Goal: Transaction & Acquisition: Purchase product/service

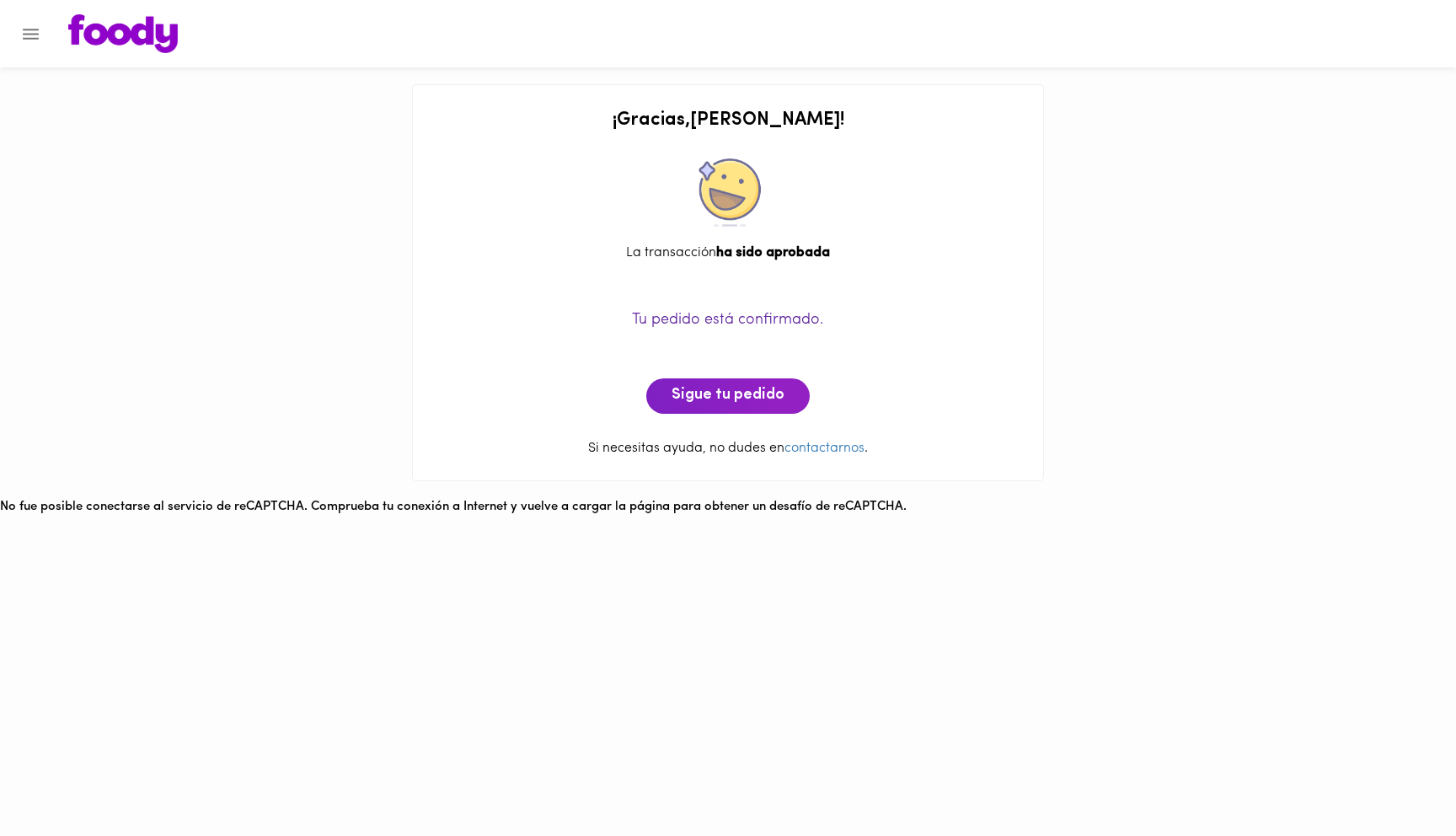
click at [162, 33] on img at bounding box center [122, 33] width 109 height 38
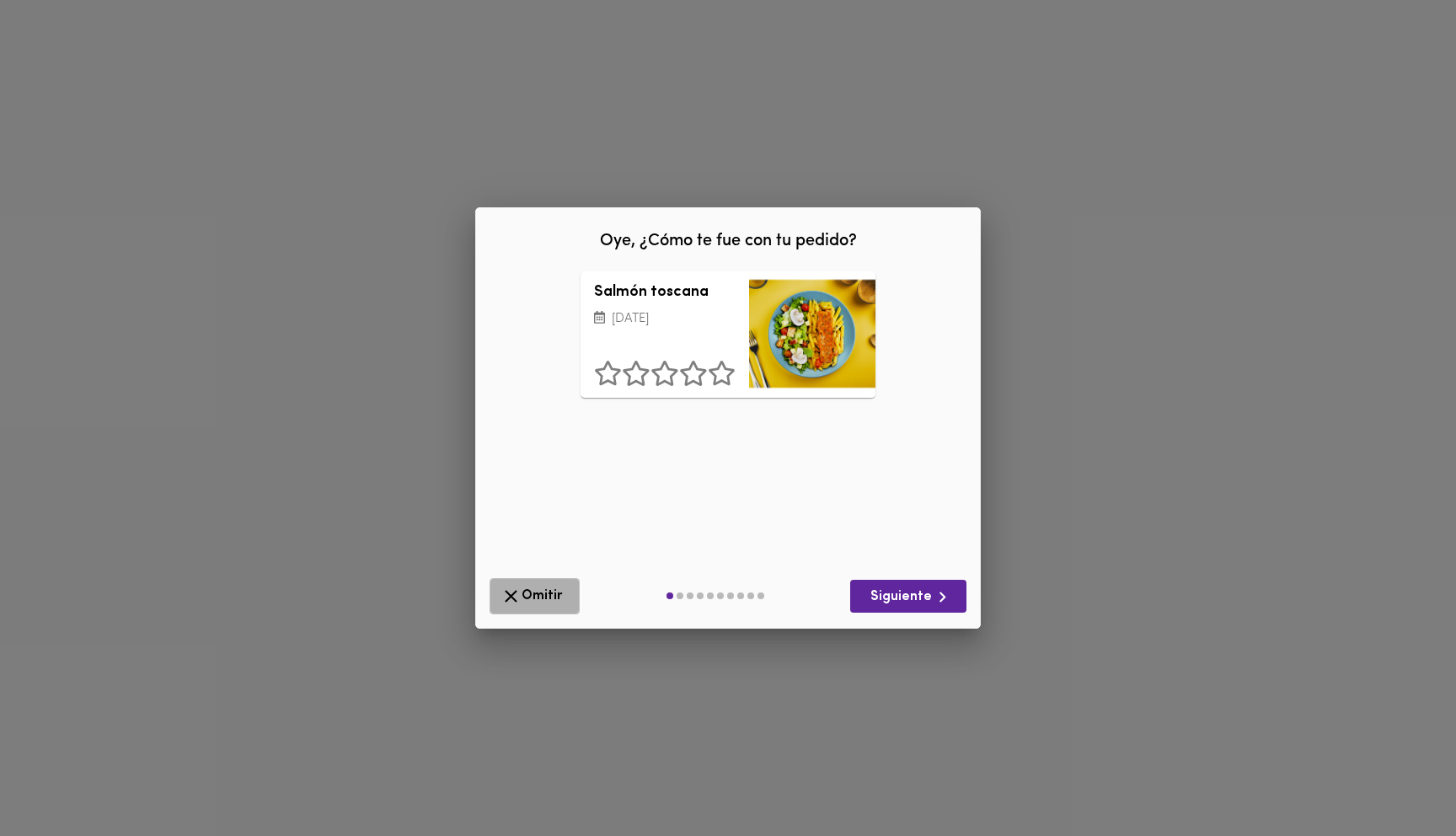
click at [542, 597] on span "Omitir" at bounding box center [534, 596] width 68 height 21
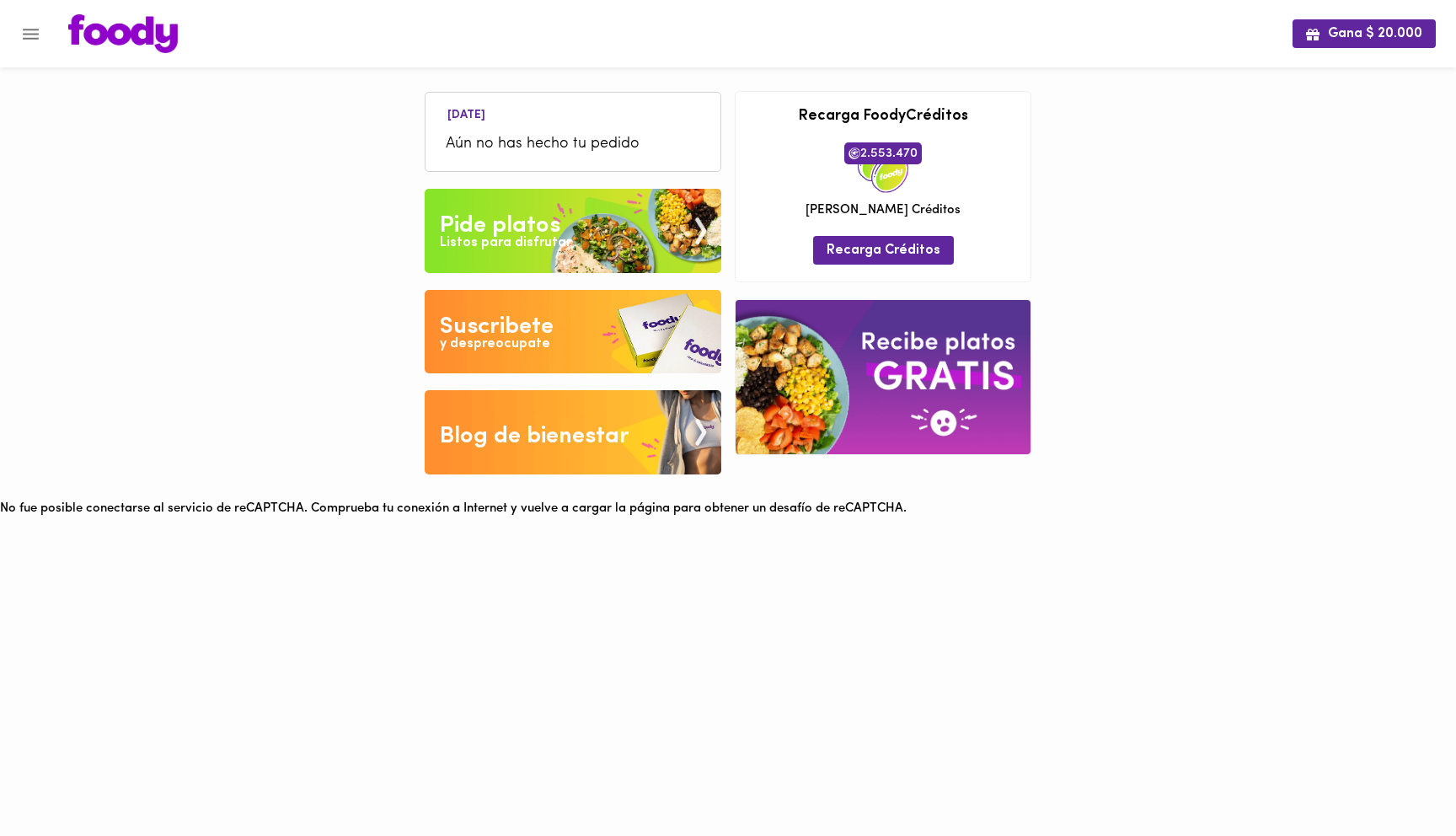
click at [573, 224] on img at bounding box center [573, 231] width 297 height 84
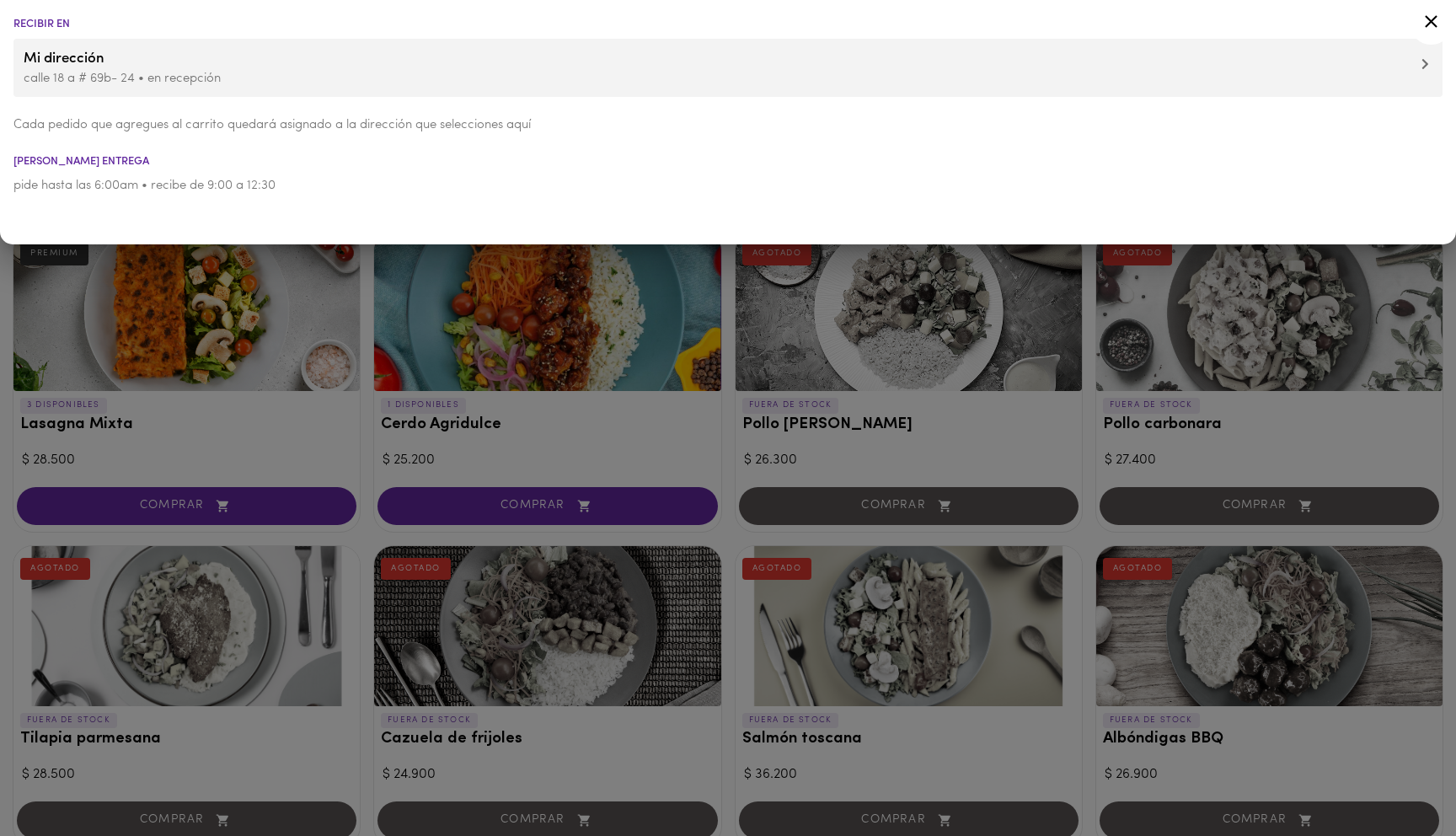
click at [323, 347] on div at bounding box center [728, 418] width 1456 height 836
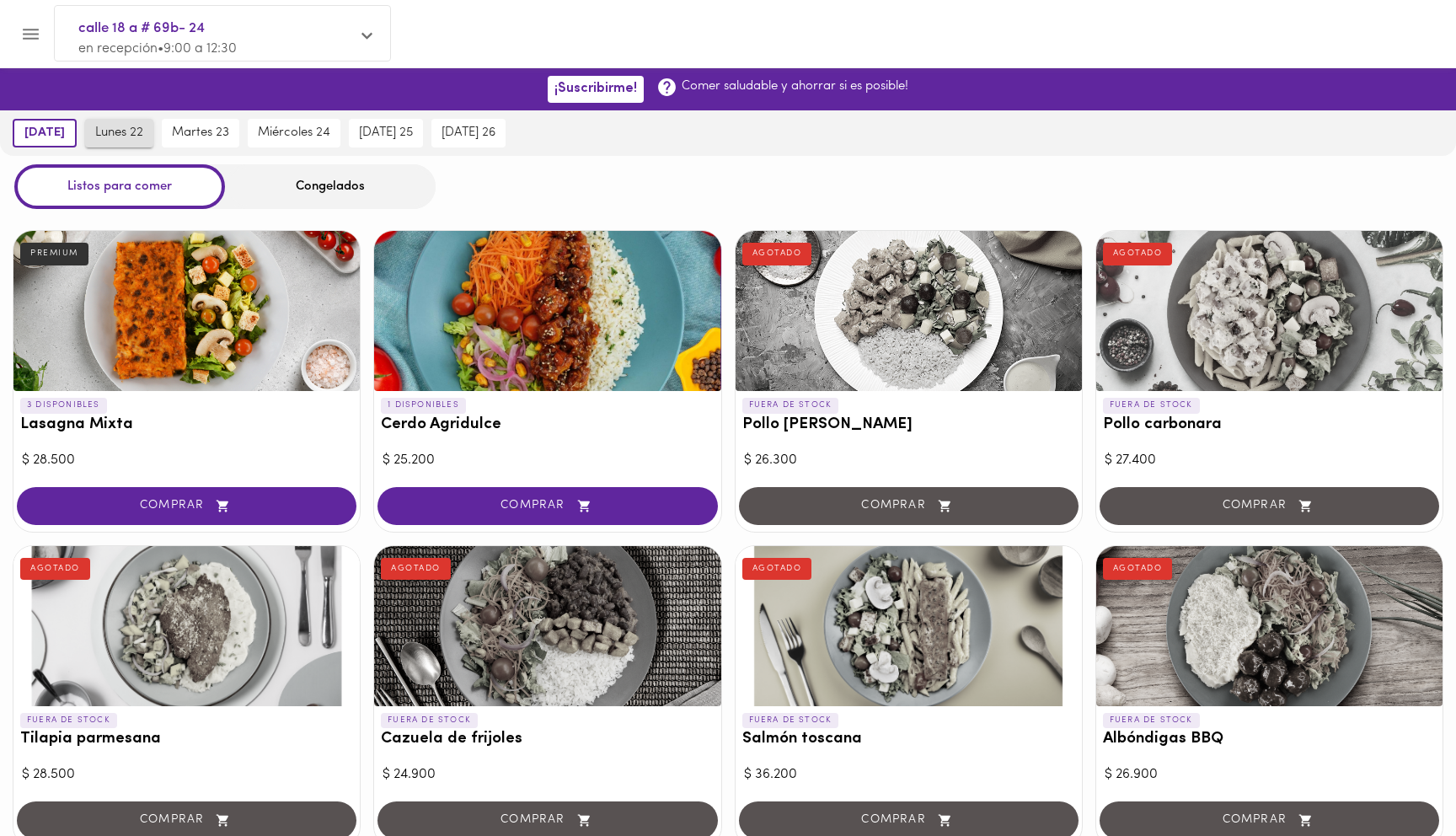
click at [141, 132] on span "lunes 22" at bounding box center [119, 133] width 48 height 15
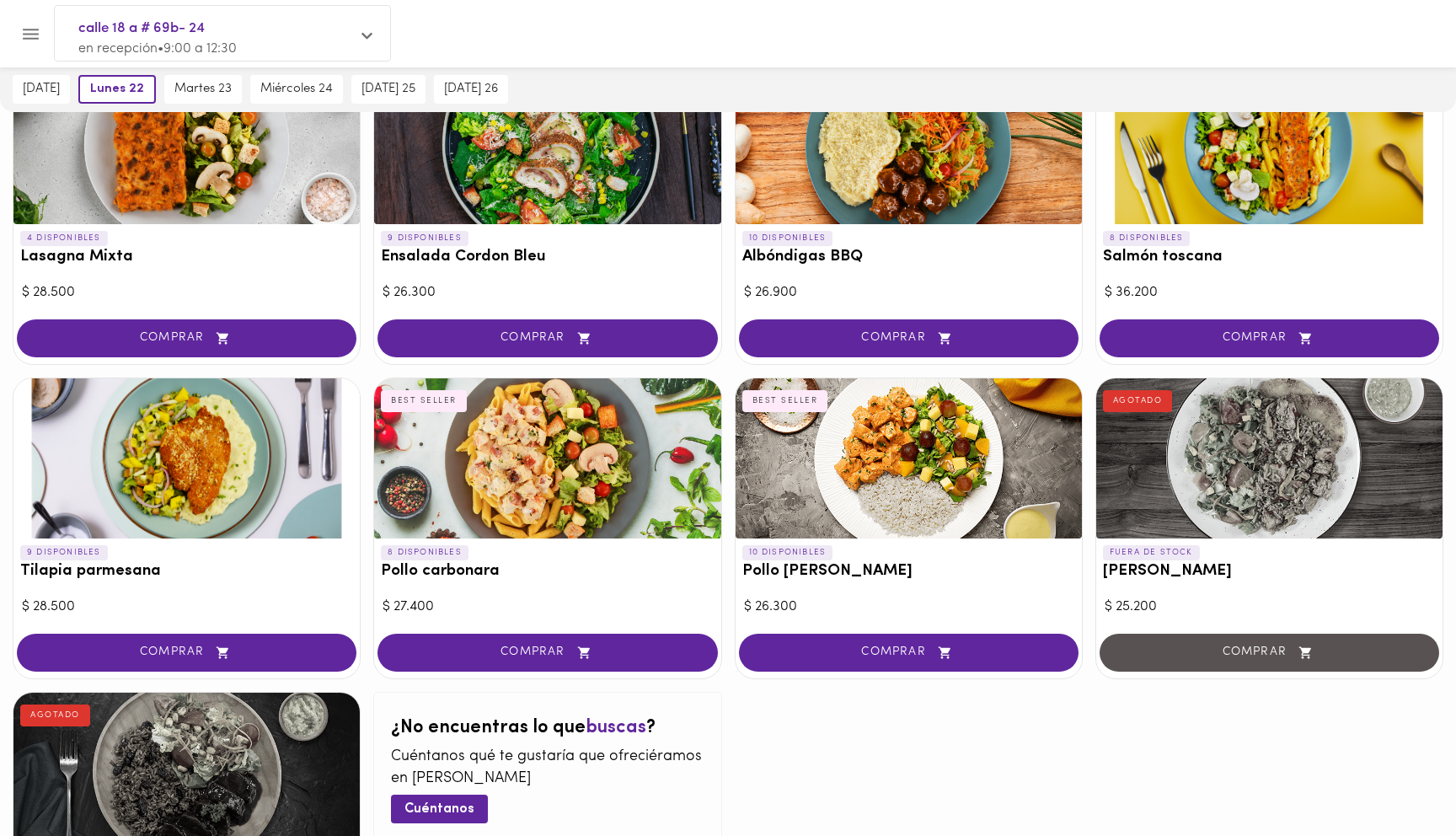
scroll to position [805, 0]
